Goal: Communication & Community: Answer question/provide support

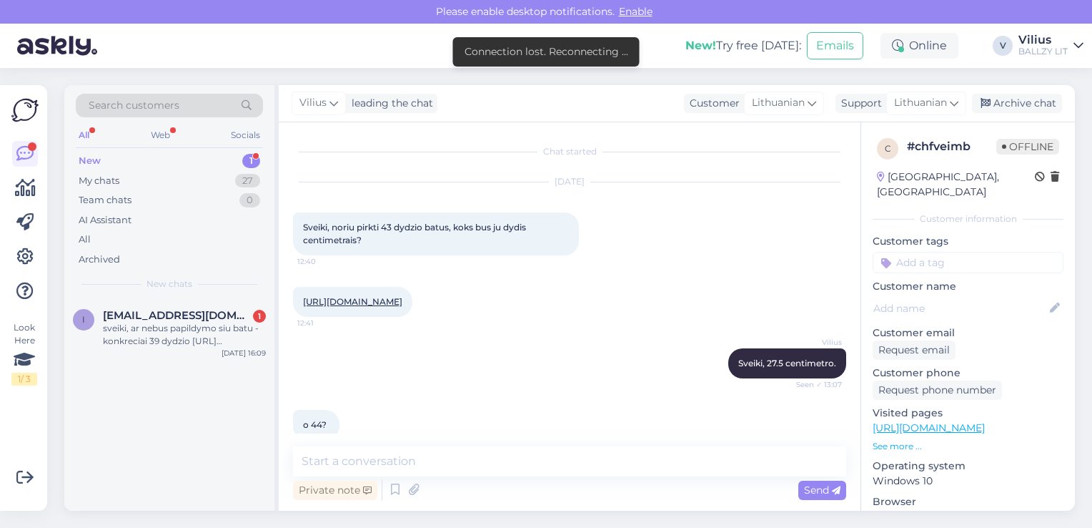
scroll to position [1454, 0]
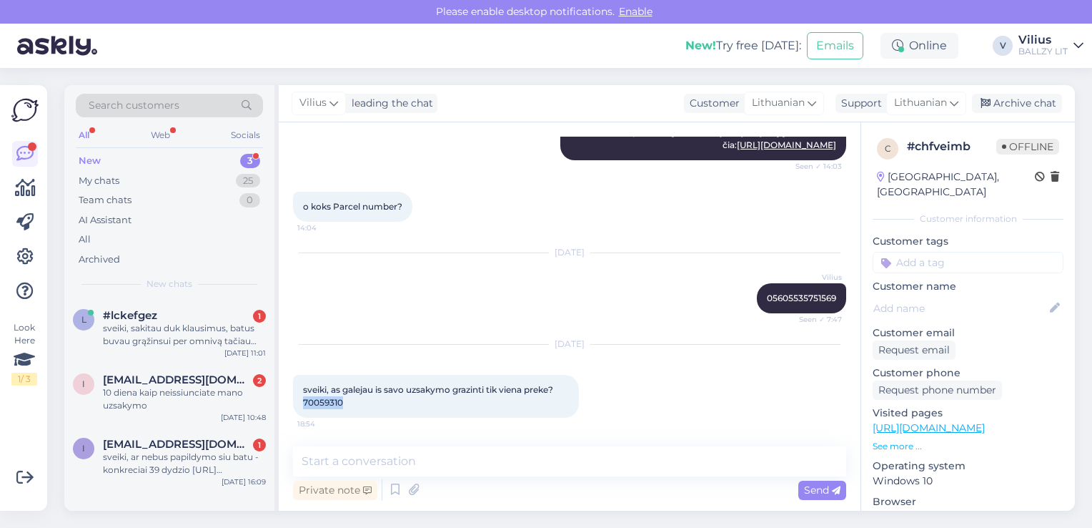
drag, startPoint x: 348, startPoint y: 405, endPoint x: 304, endPoint y: 403, distance: 44.4
click at [304, 403] on div "sveiki, as galejau is savo uzsakymo grazinti tik viena preke? 70059310 18:54" at bounding box center [436, 396] width 286 height 43
copy span "70059310"
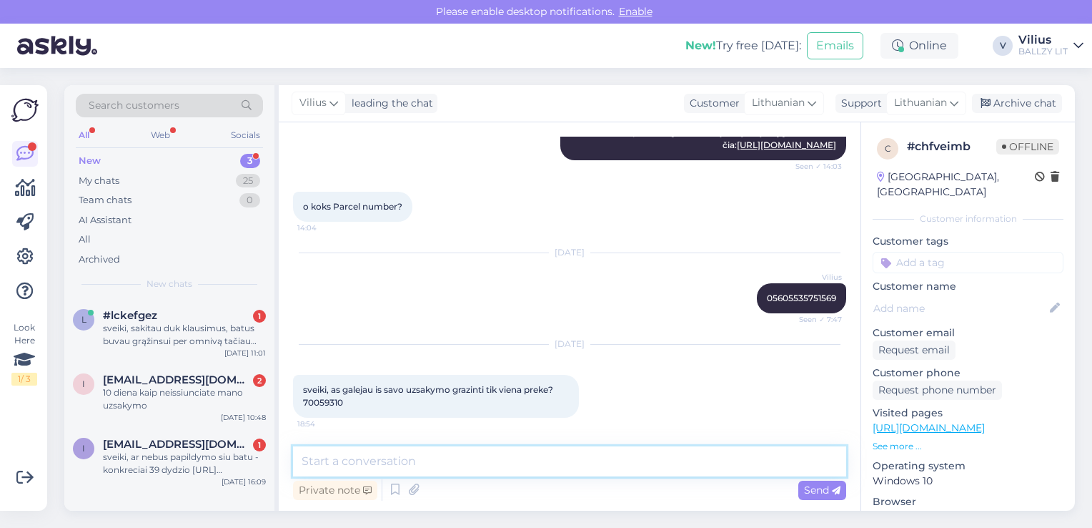
click at [440, 466] on textarea at bounding box center [569, 461] width 553 height 30
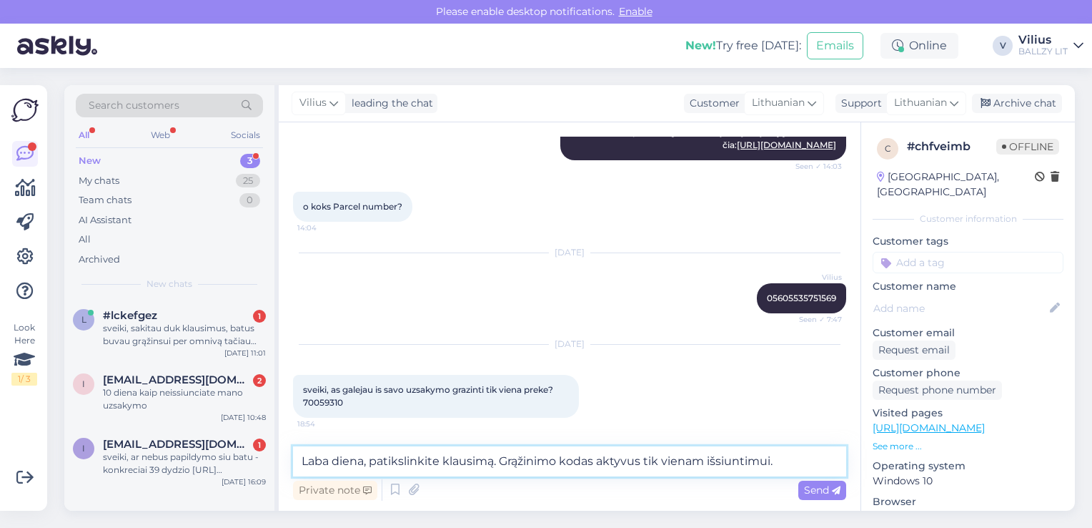
click at [594, 459] on textarea "Laba diena, patikslinkite klausimą. Grąžinimo kodas aktyvus tik vienam išsiunti…" at bounding box center [569, 461] width 553 height 30
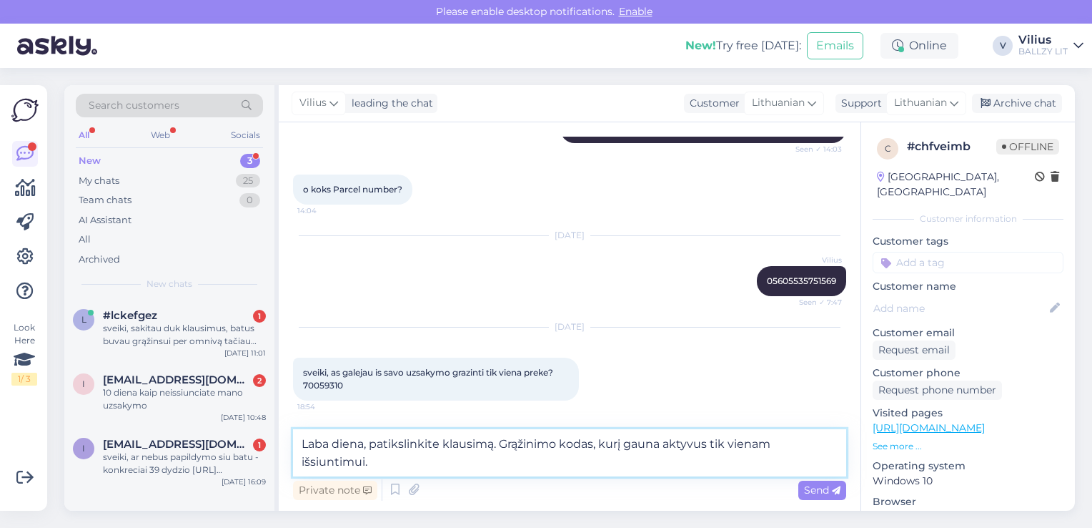
scroll to position [1471, 0]
click at [594, 459] on textarea "Laba diena, patikslinkite klausimą. Grąžinimo kodas, kurį gaunate SMS žinute ak…" at bounding box center [569, 452] width 553 height 47
type textarea "Laba diena, patikslinkite klausimą. Grąžinimo kodas, kurį gaunate SMS žinute ak…"
click at [804, 491] on span "Send" at bounding box center [822, 489] width 36 height 13
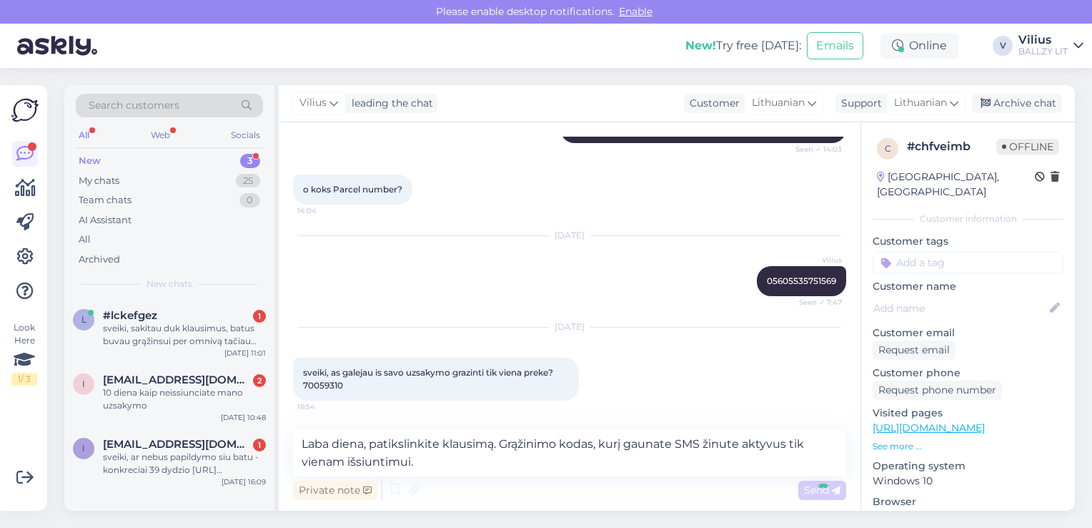
scroll to position [1558, 0]
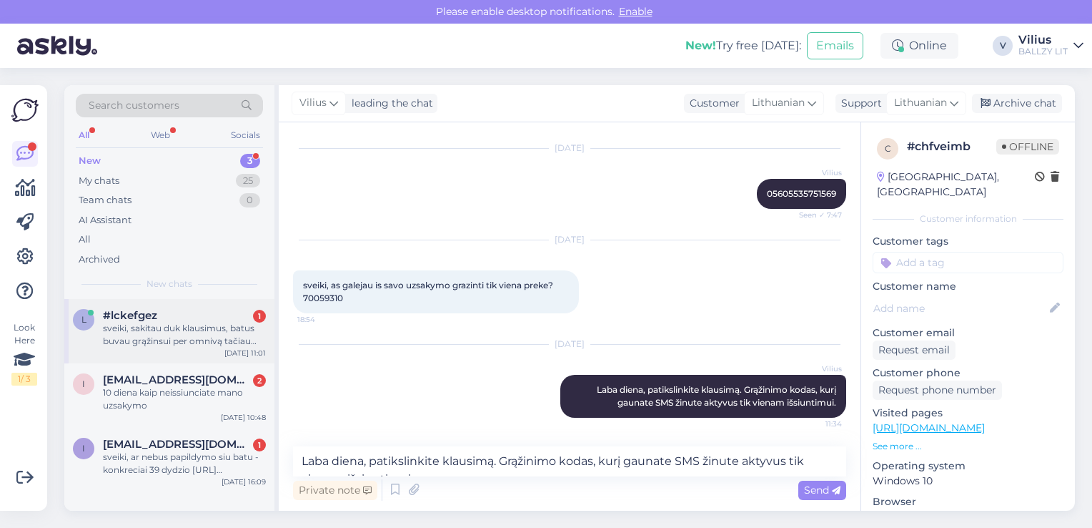
click at [202, 340] on div "sveiki, sakitau duk klausimus, batus buvau grąžinsui per omnivą tačiau ballzy s…" at bounding box center [184, 335] width 163 height 26
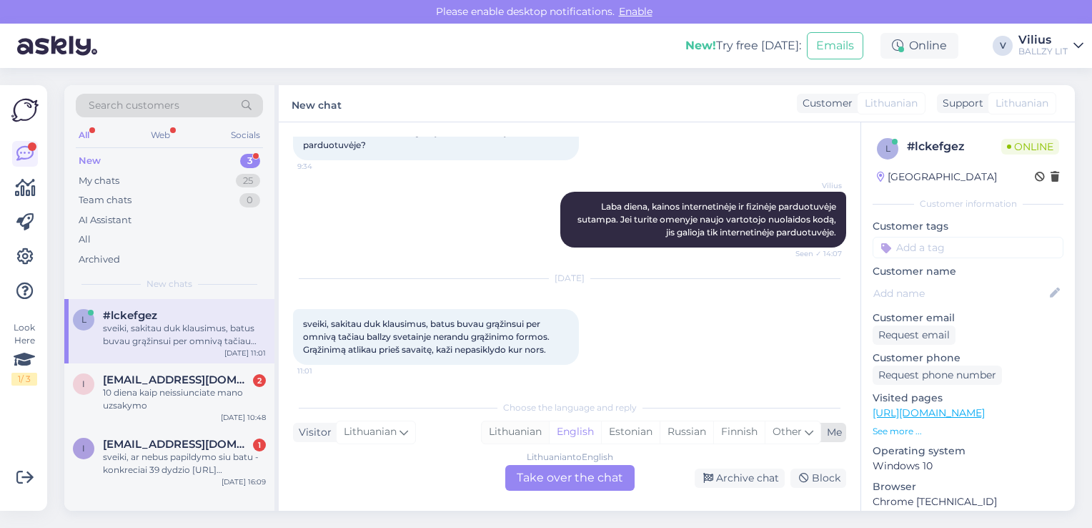
click at [515, 433] on div "Lithuanian" at bounding box center [515, 431] width 67 height 21
click at [549, 484] on div "Lithuanian to Lithuanian Take over the chat" at bounding box center [569, 478] width 129 height 26
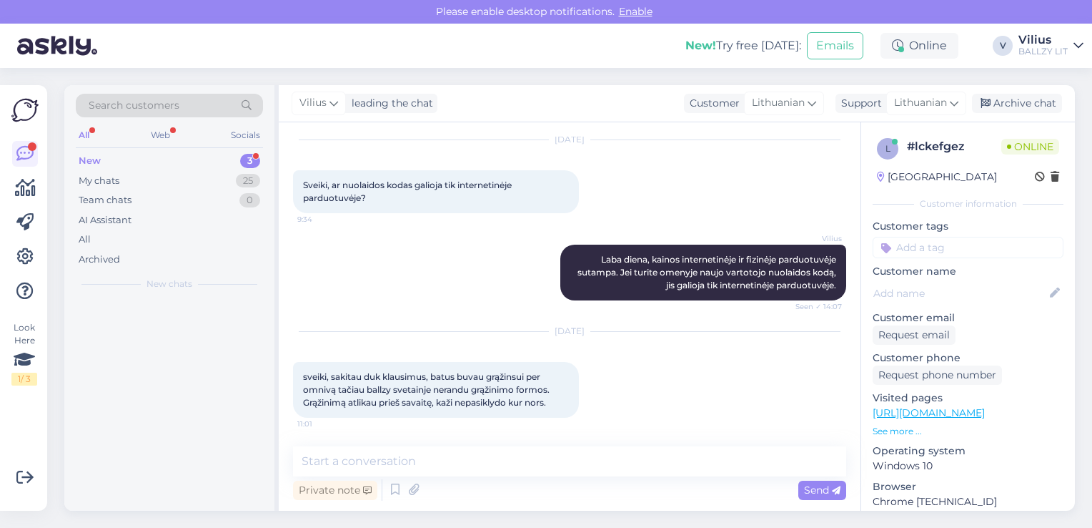
scroll to position [208, 0]
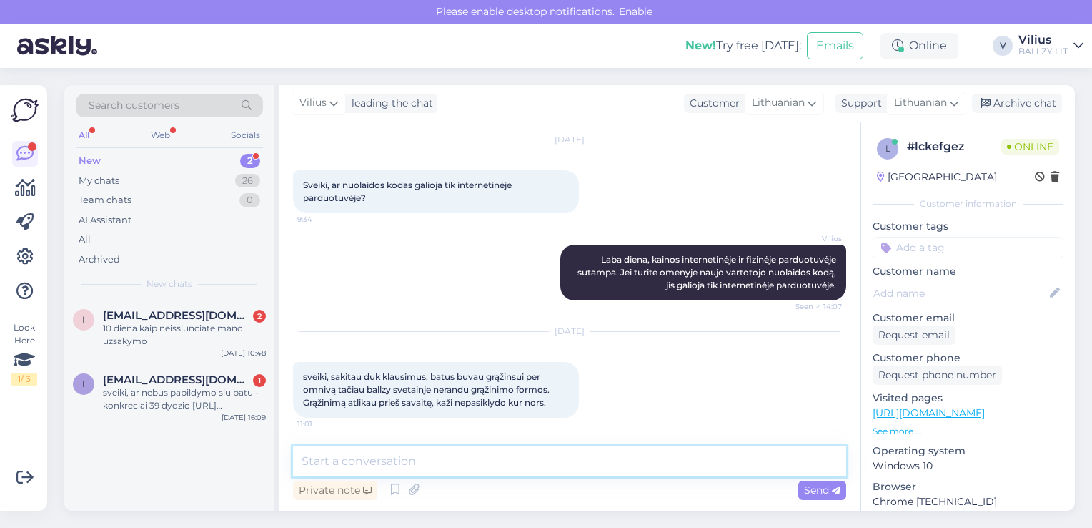
click at [549, 470] on textarea at bounding box center [569, 461] width 553 height 30
paste textarea "[URL][DOMAIN_NAME]"
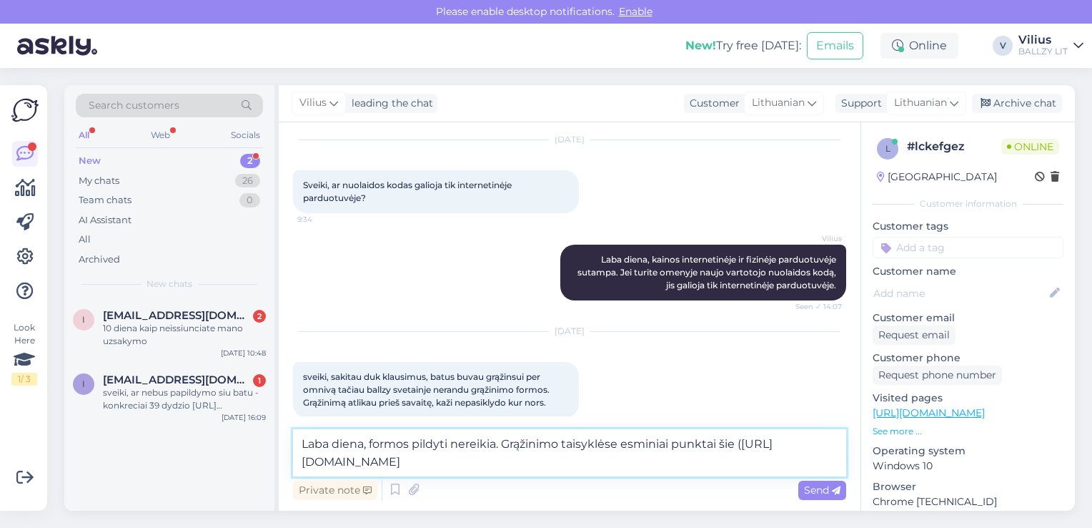
scroll to position [225, 0]
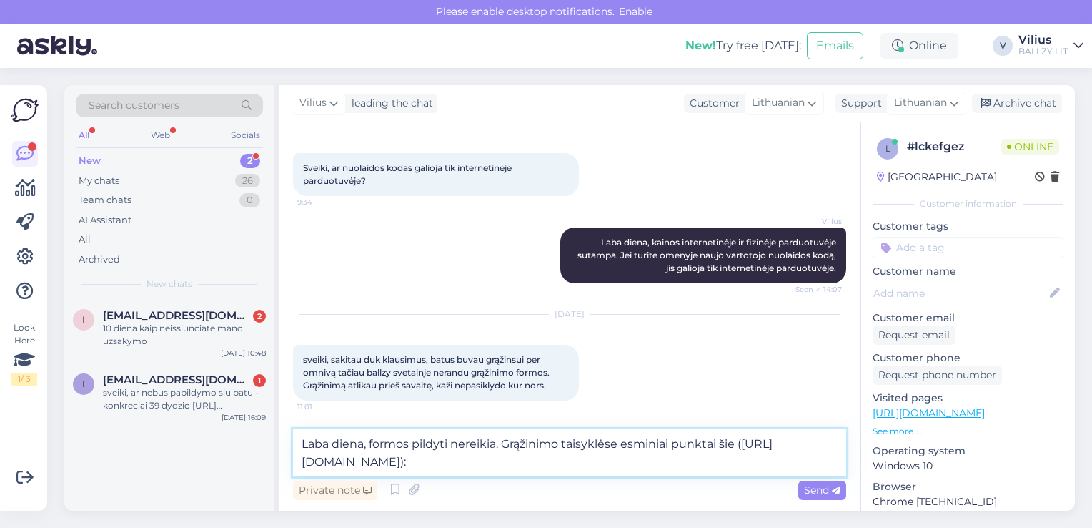
paste textarea "Kada gausiu grąžinamą sumą už grąžintą prekę? Jūsų grąžinimo apdorojimas gali u…"
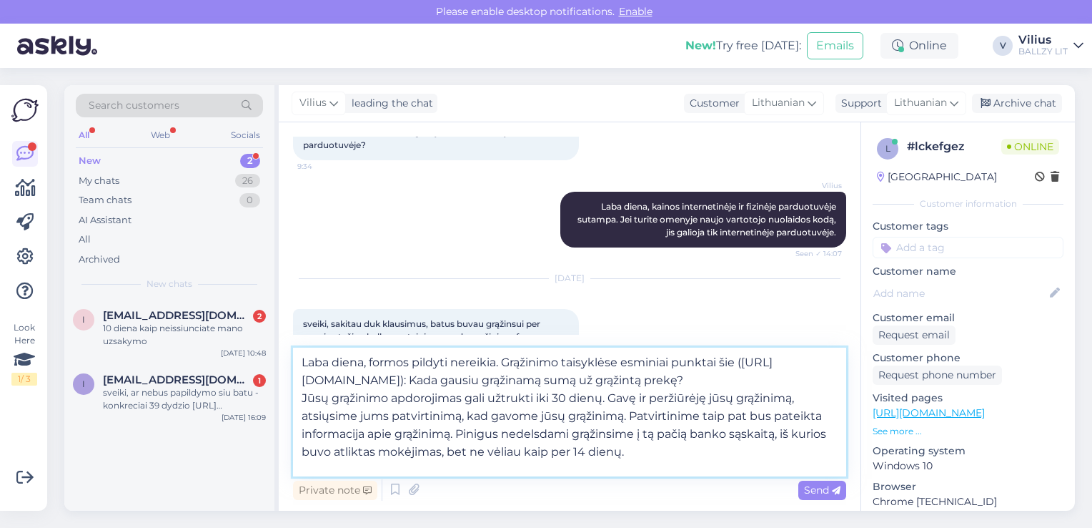
click at [563, 382] on textarea "Laba diena, formos pildyti nereikia. Grąžinimo taisyklėse esminiai punktai šie …" at bounding box center [569, 411] width 553 height 129
click at [708, 459] on textarea "Laba diena, formos pildyti nereikia. Grąžinimo taisyklėse esminiai punktai šie …" at bounding box center [569, 411] width 553 height 129
type textarea "Laba diena, formos pildyti nereikia. Grąžinimo taisyklėse esminiai punktai šie …"
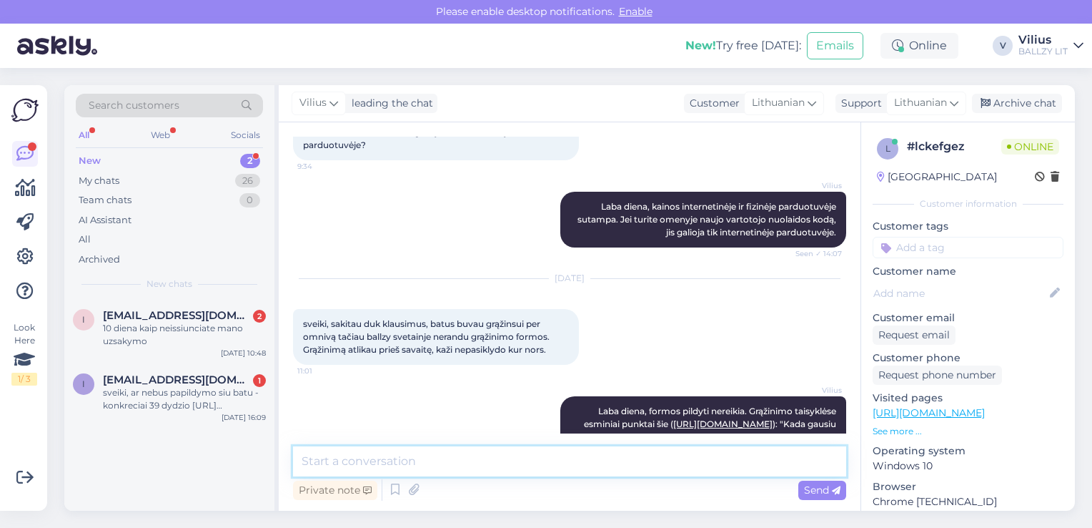
scroll to position [0, 0]
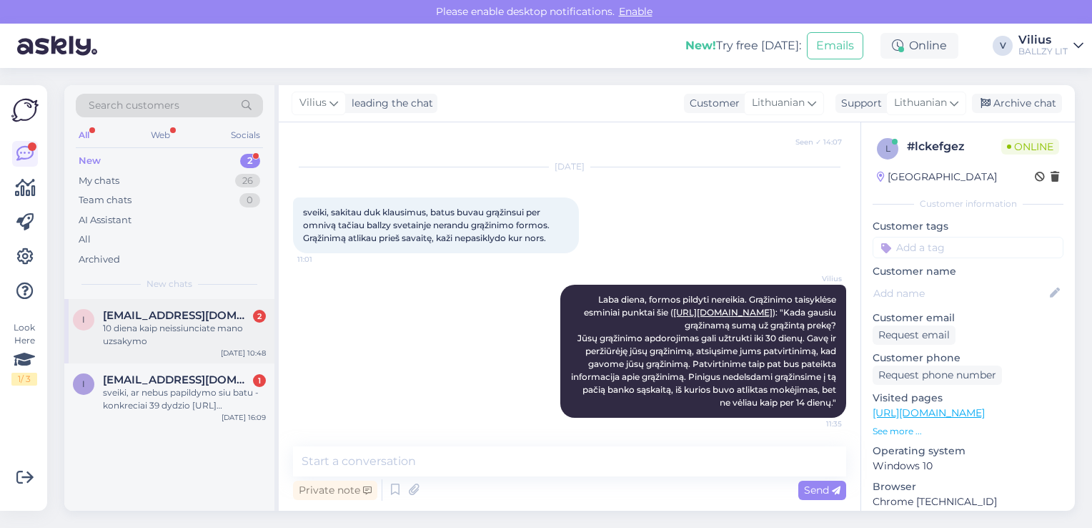
click at [192, 332] on div "10 diena kaip neissiunciate mano uzsakymo" at bounding box center [184, 335] width 163 height 26
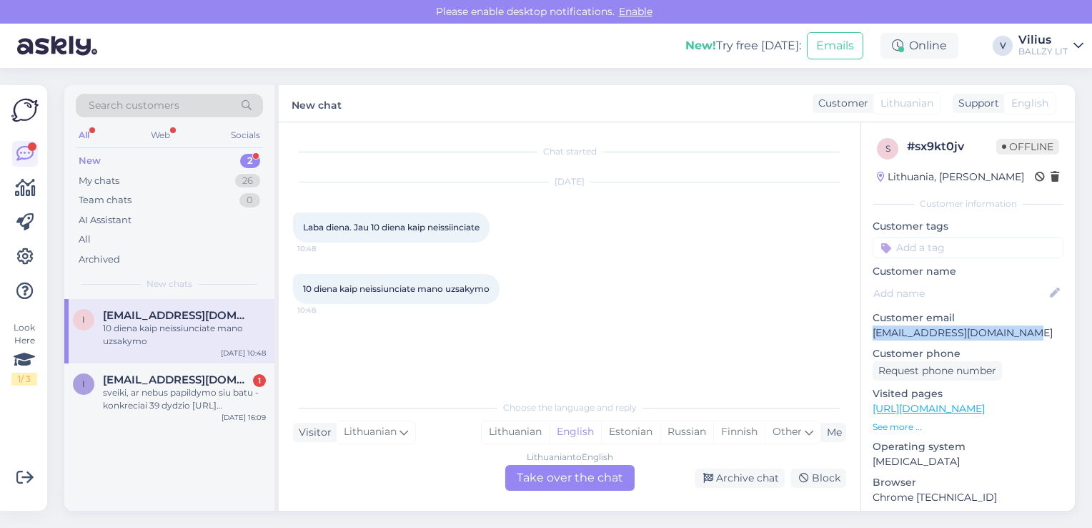
drag, startPoint x: 1034, startPoint y: 331, endPoint x: 865, endPoint y: 328, distance: 169.4
click at [865, 328] on div "s # sx9kt0jv Offline [GEOGRAPHIC_DATA], Šilutė Customer information Customer ta…" at bounding box center [968, 416] width 214 height 588
copy p "[EMAIL_ADDRESS][DOMAIN_NAME]"
click at [514, 439] on div "Lithuanian" at bounding box center [515, 431] width 67 height 21
click at [537, 465] on div "Lithuanian to Lithuanian Take over the chat" at bounding box center [569, 478] width 129 height 26
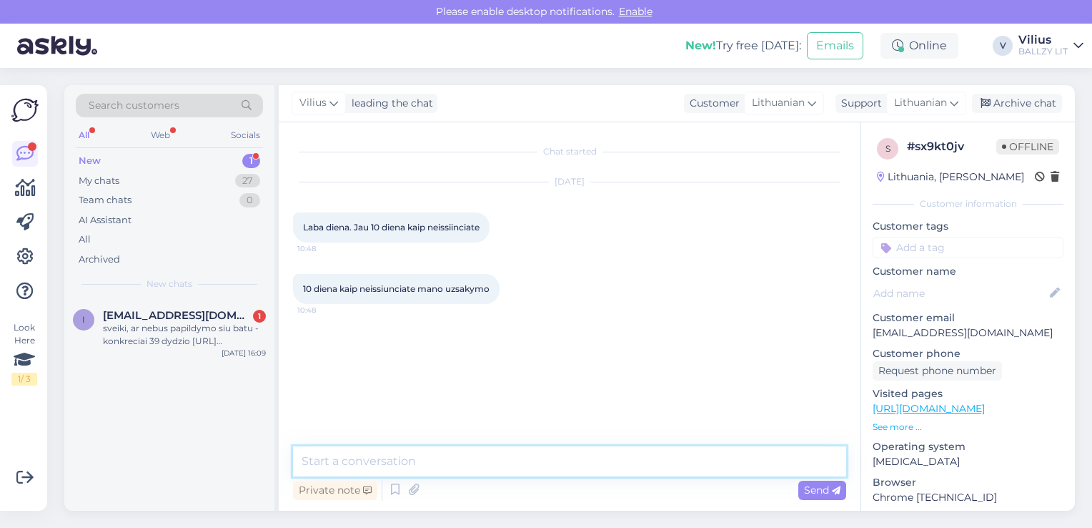
click at [539, 470] on textarea at bounding box center [569, 461] width 553 height 30
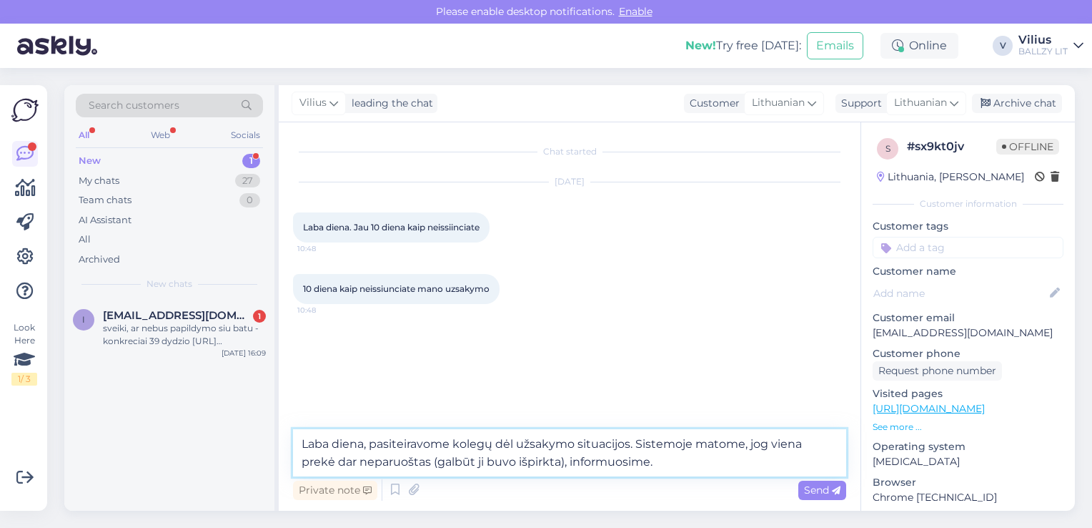
click at [432, 454] on textarea "Laba diena, pasiteiravome kolegų dėl užsakymo situacijos. Sistemoje matome, jog…" at bounding box center [569, 452] width 553 height 47
paste textarea "[PERSON_NAME] FLIGHT ESSENTIAL ALL OVER PRINT SHORT SLEEVE CREW"
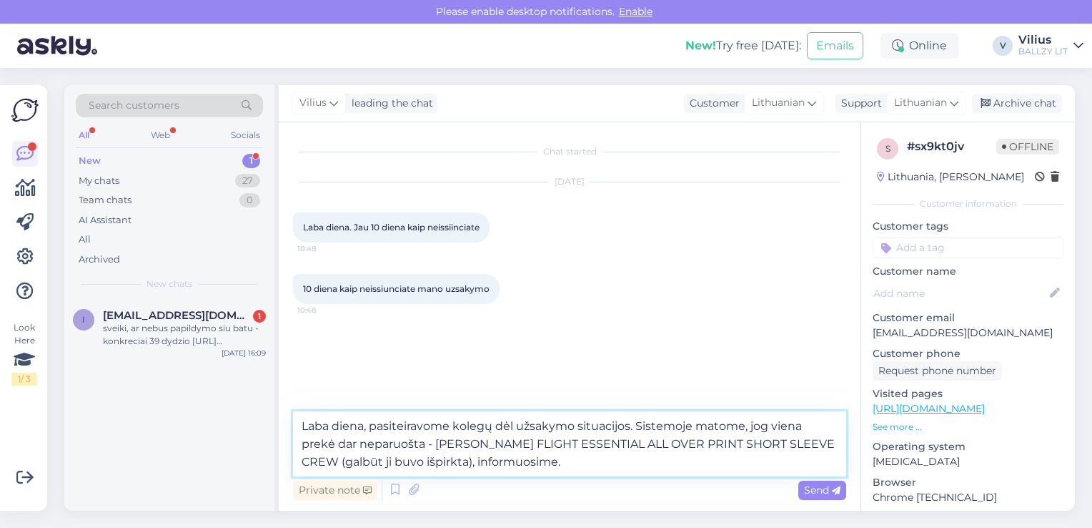
click at [683, 469] on textarea "Laba diena, pasiteiravome kolegų dėl užsakymo situacijos. Sistemoje matome, jog…" at bounding box center [569, 443] width 553 height 65
type textarea "Laba diena, pasiteiravome kolegų dėl užsakymo situacijos. Sistemoje matome, jog…"
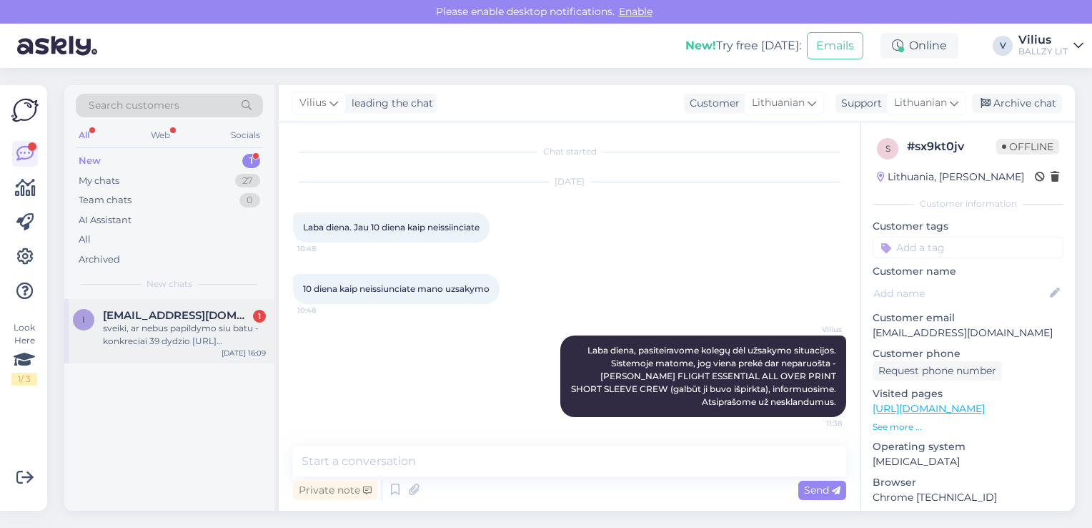
click at [217, 329] on div "sveiki, ar nebus papildymo siu batu - konkreciai 39 dydzio [URL][DOMAIN_NAME]" at bounding box center [184, 335] width 163 height 26
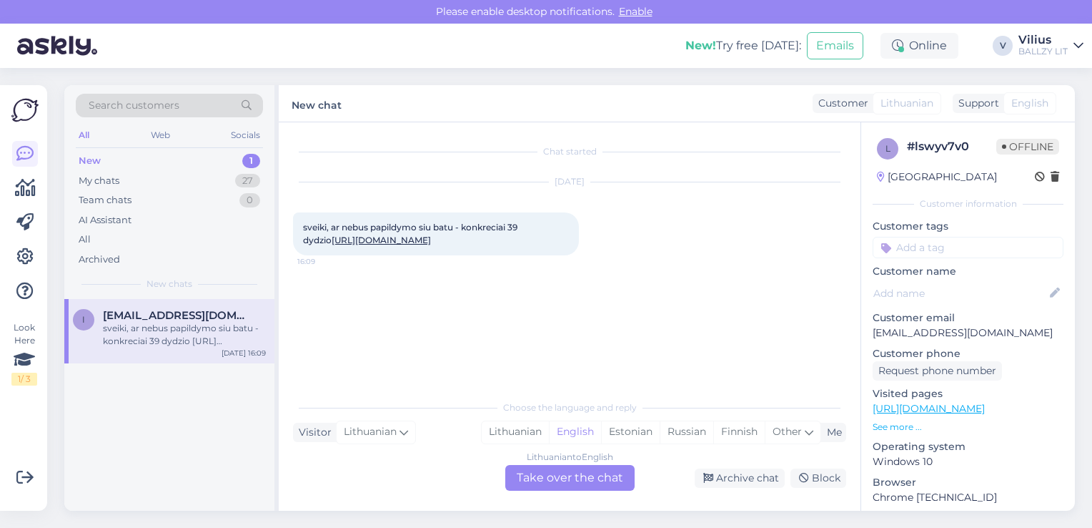
click at [381, 239] on link "[URL][DOMAIN_NAME]" at bounding box center [381, 239] width 99 height 11
click at [517, 427] on div "Lithuanian" at bounding box center [515, 431] width 67 height 21
click at [542, 485] on div "Lithuanian to Lithuanian Take over the chat" at bounding box center [569, 478] width 129 height 26
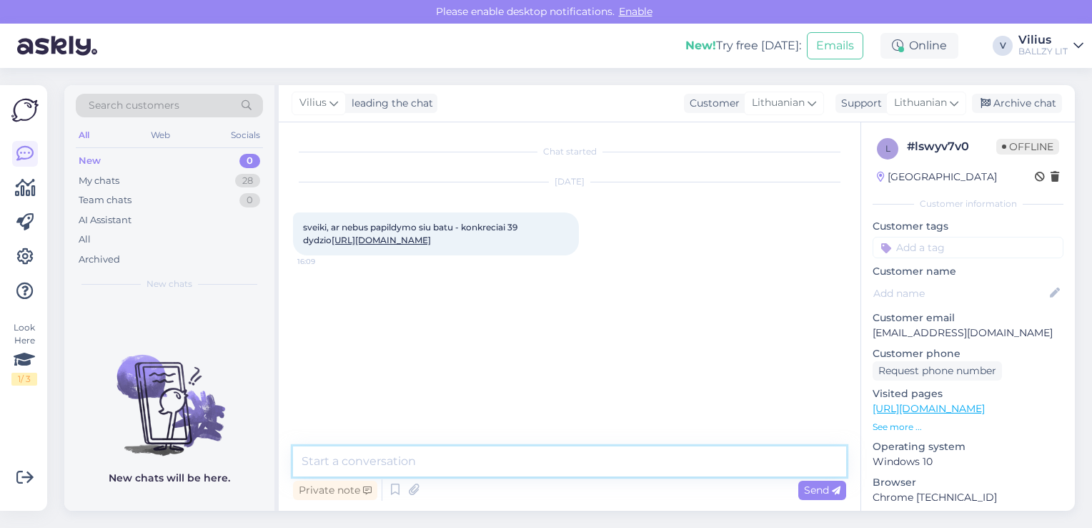
click at [545, 473] on textarea at bounding box center [569, 461] width 553 height 30
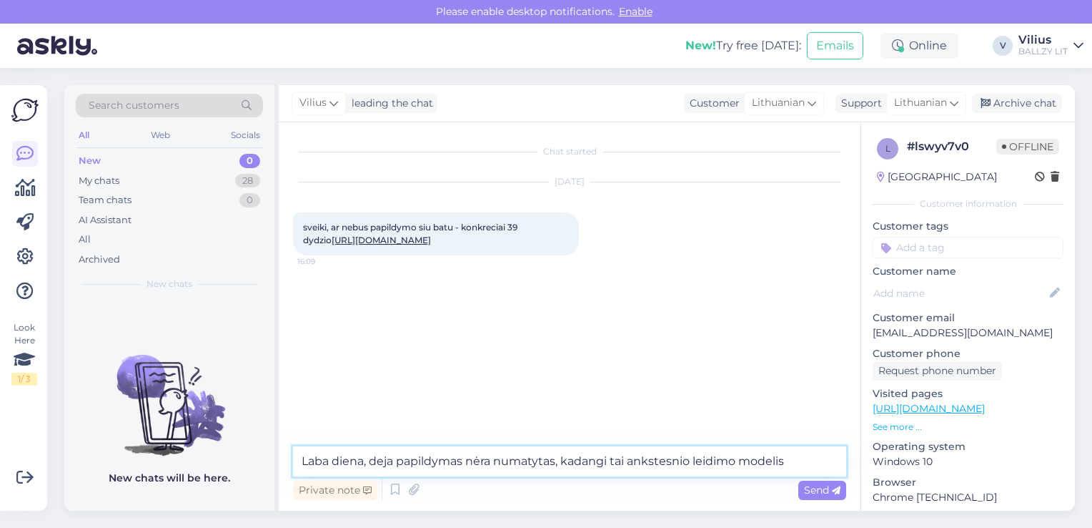
type textarea "Laba diena, deja papildymas nėra numatytas, kadangi tai ankstesnio leidimo mode…"
